Goal: Information Seeking & Learning: Learn about a topic

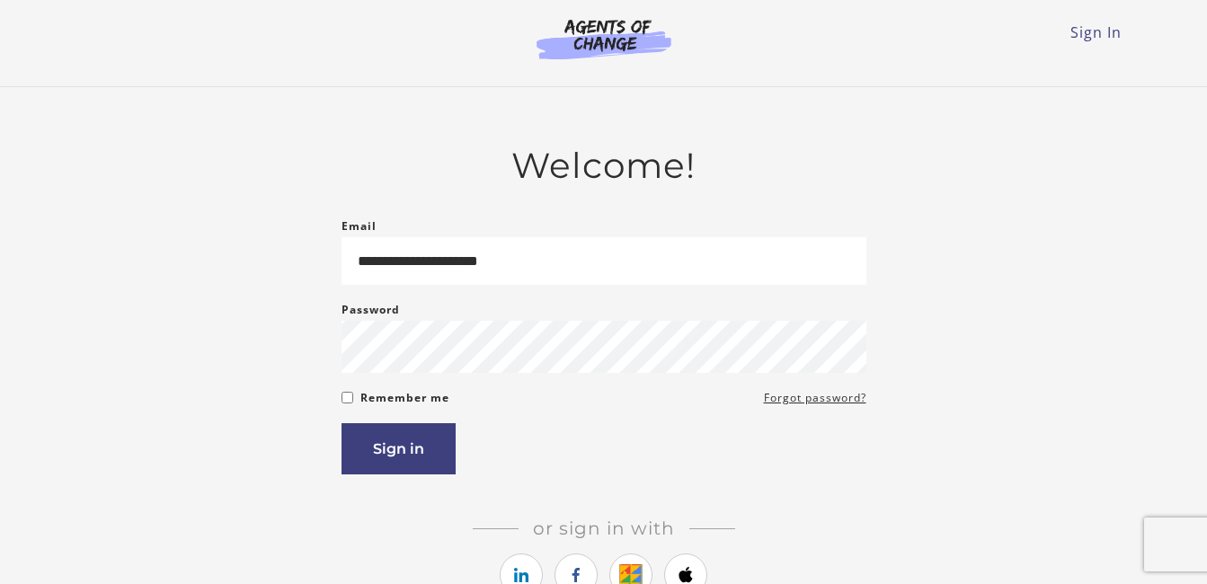
type input "**********"
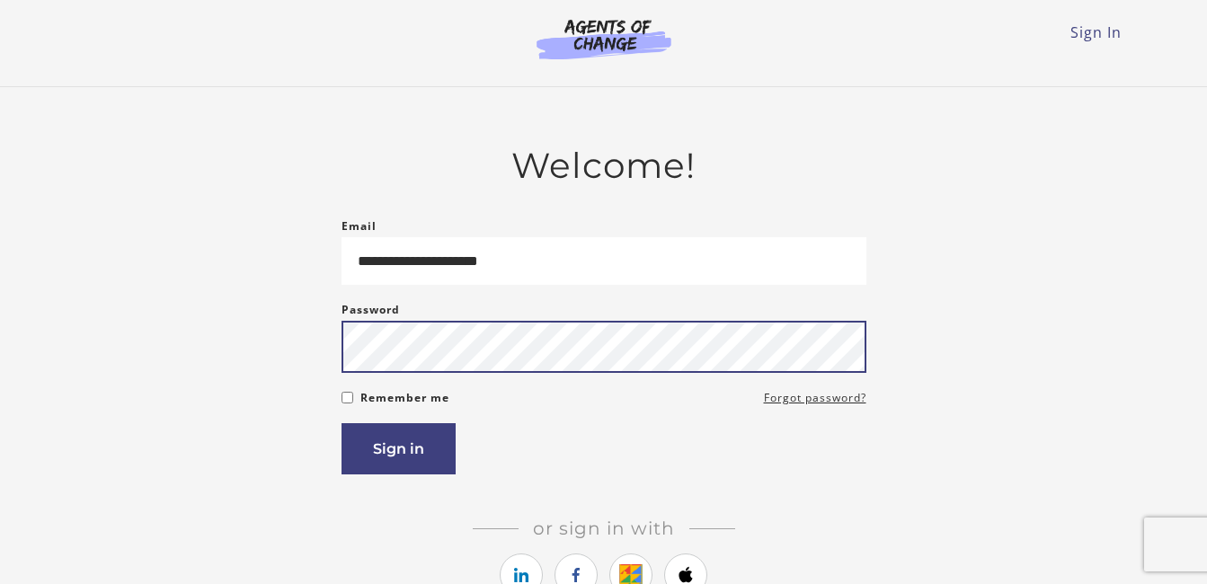
click at [341, 423] on button "Sign in" at bounding box center [398, 448] width 114 height 51
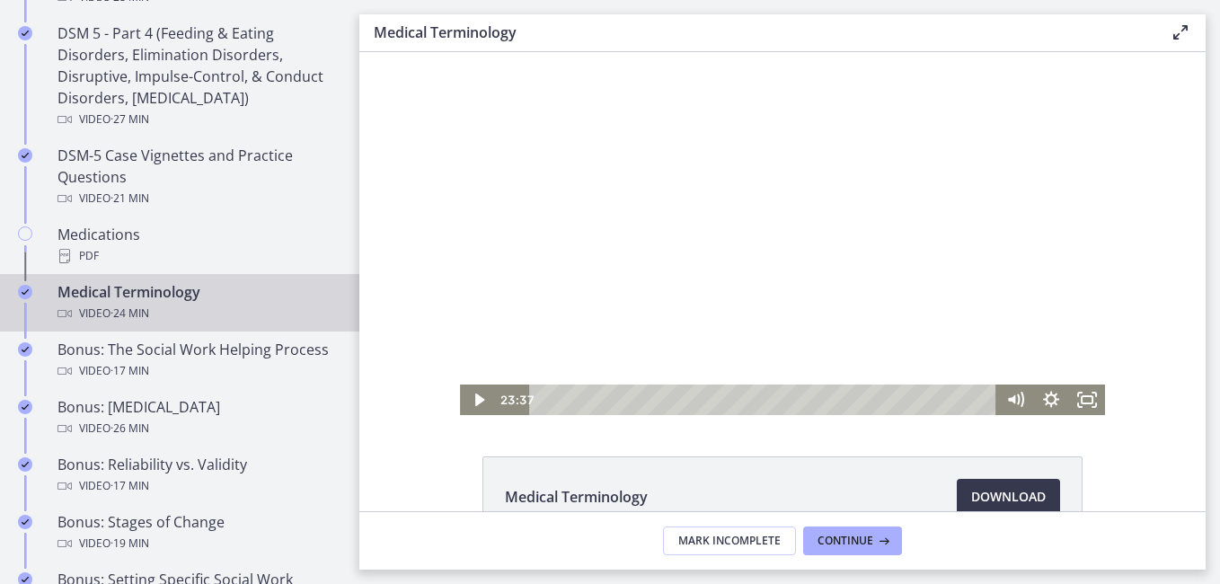
scroll to position [1169, 0]
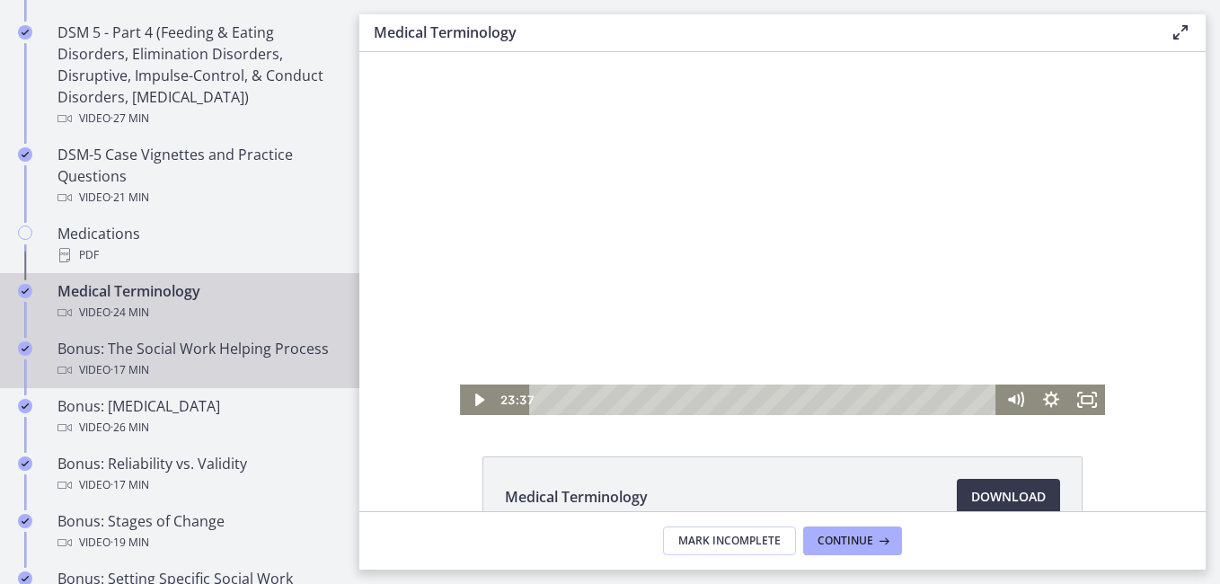
click at [214, 361] on div "Video · 17 min" at bounding box center [198, 370] width 280 height 22
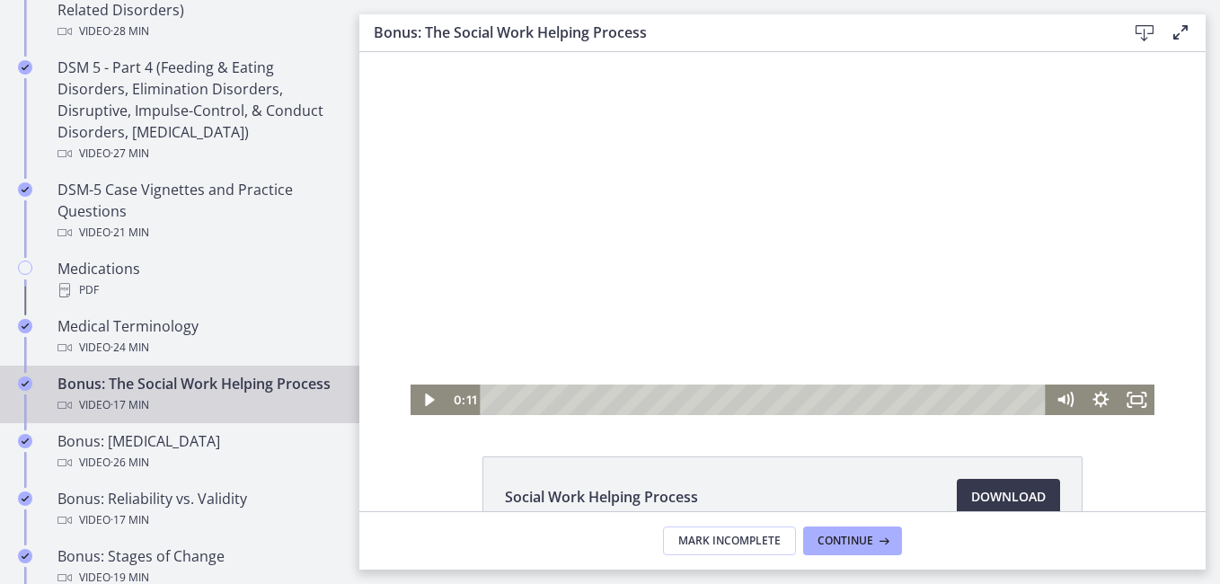
click at [494, 395] on div "Playbar" at bounding box center [766, 400] width 545 height 31
click at [642, 225] on div at bounding box center [783, 233] width 745 height 363
click at [411, 52] on button "Pause: cls54hg5f39c72ohaqr0.mp4" at bounding box center [411, 52] width 1 height 1
